Goal: Navigation & Orientation: Find specific page/section

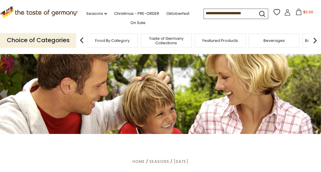
click at [82, 39] on img at bounding box center [82, 40] width 12 height 12
click at [106, 41] on span "Food By Category" at bounding box center [112, 40] width 34 height 4
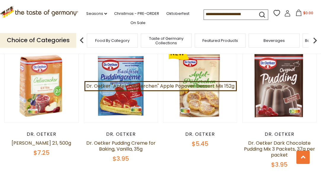
scroll to position [1173, 0]
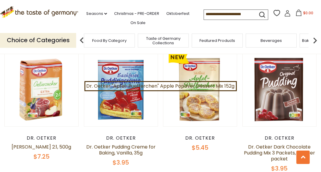
click at [225, 40] on span "Featured Products" at bounding box center [217, 40] width 36 height 4
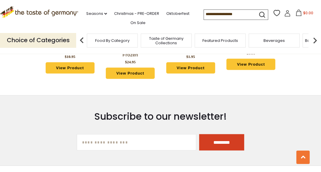
scroll to position [772, 0]
